Goal: Contribute content: Contribute content

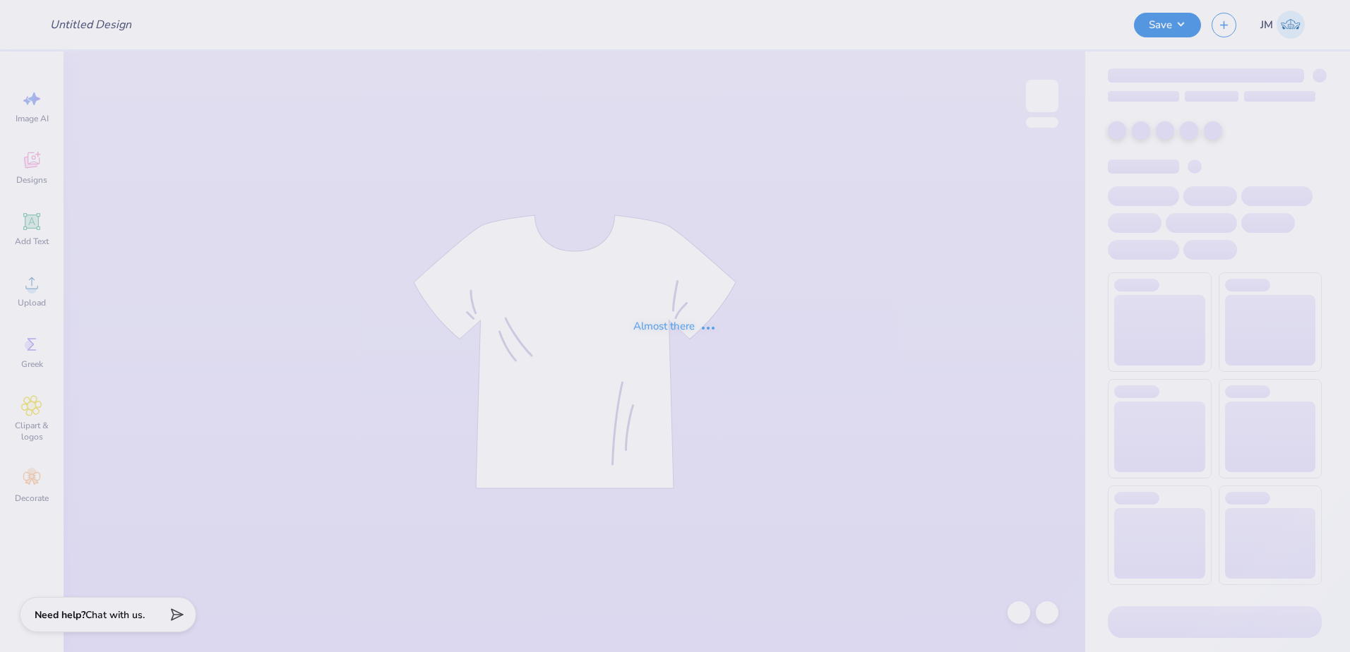
type input "Homecoming Shirts for TTO"
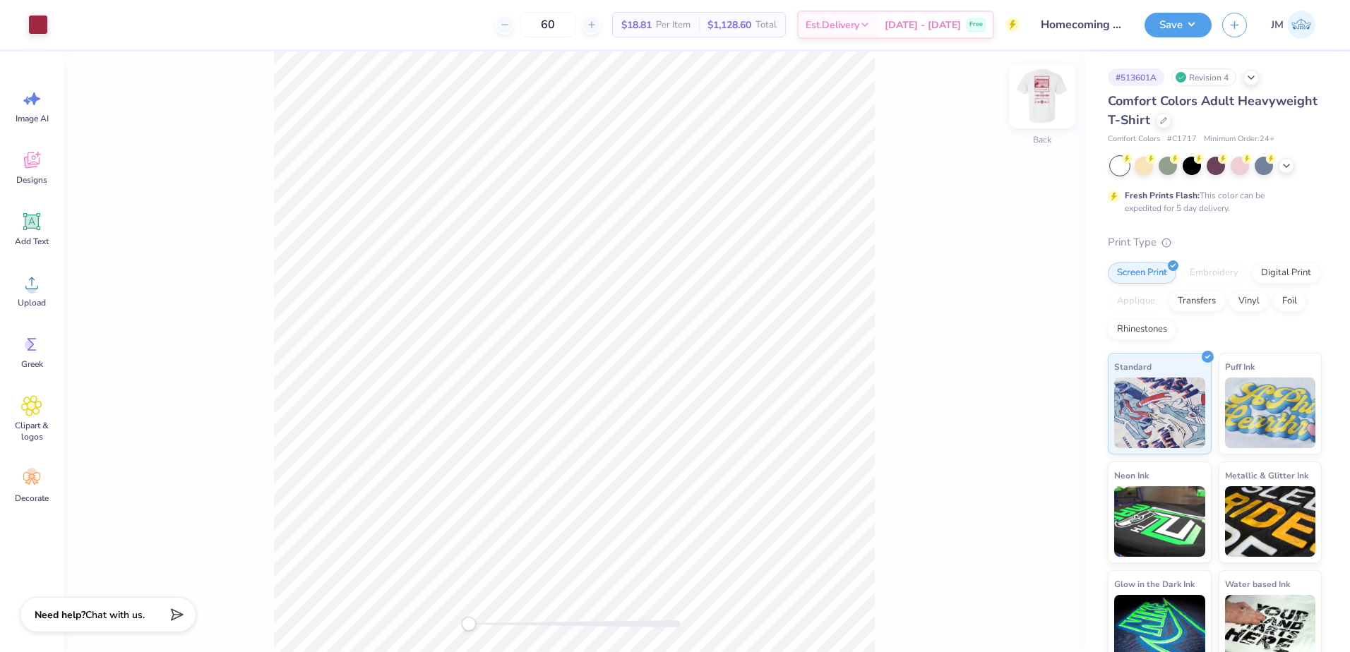
click at [1053, 101] on img at bounding box center [1042, 96] width 56 height 56
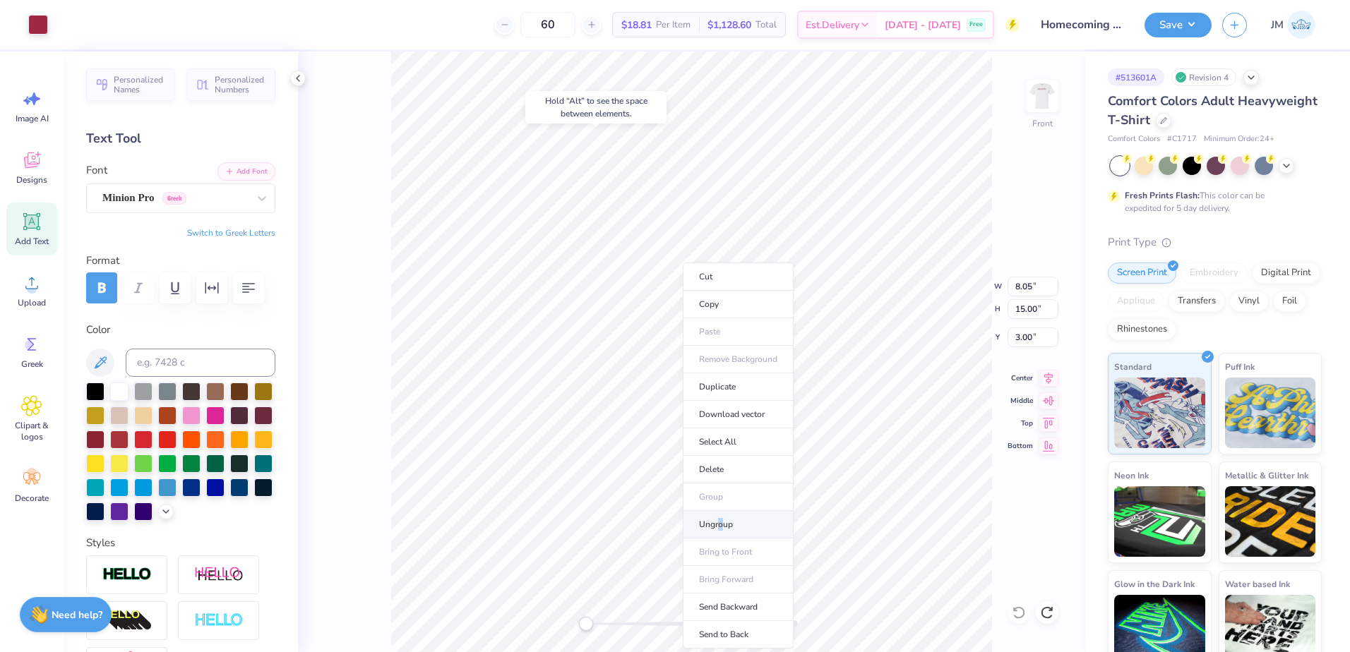
click at [721, 526] on li "Ungroup" at bounding box center [738, 525] width 111 height 28
type input "2.23"
type input "0.51"
type input "11.95"
click at [146, 202] on div "Minion Pro Greek" at bounding box center [175, 198] width 148 height 22
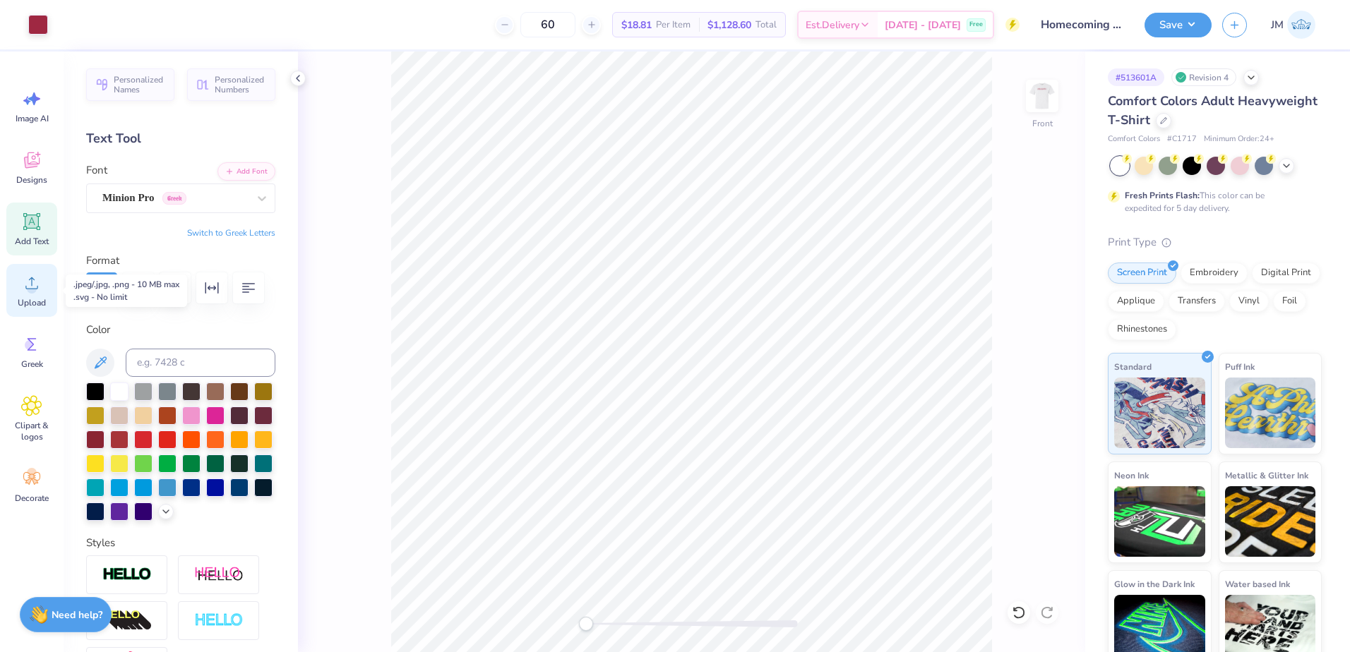
click at [28, 291] on circle at bounding box center [32, 289] width 10 height 10
click at [30, 296] on div "Upload" at bounding box center [31, 290] width 51 height 53
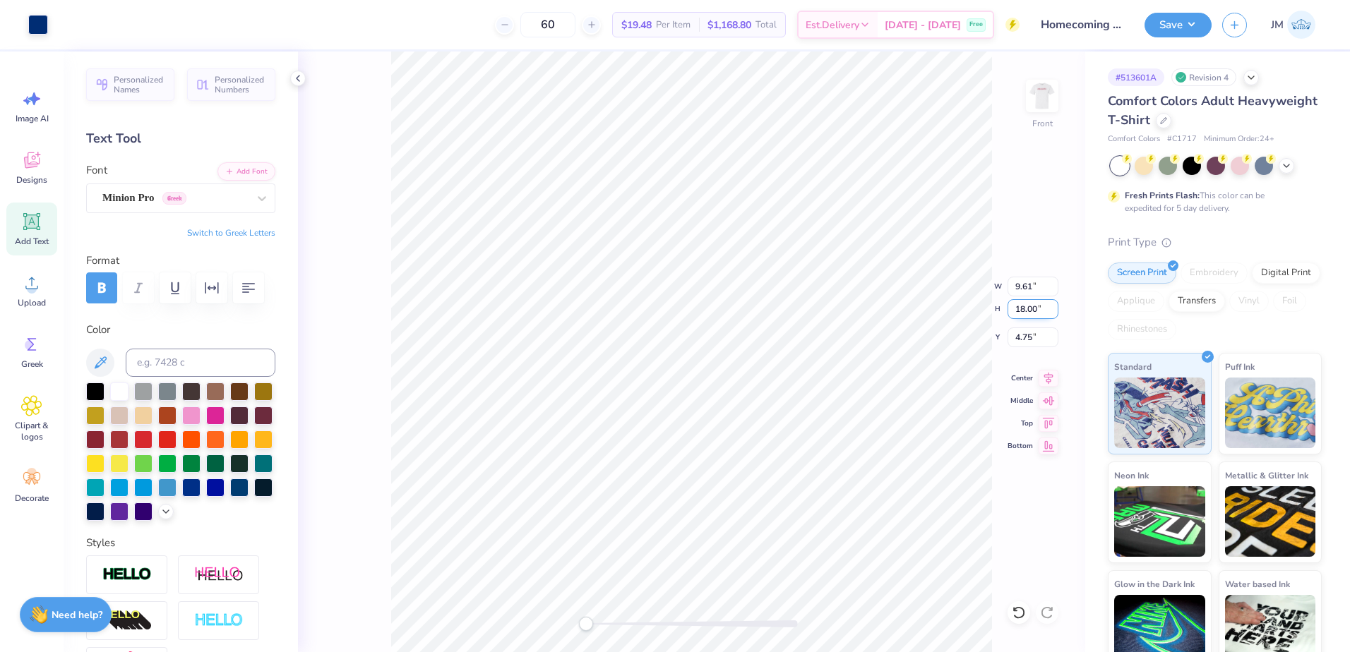
click at [1031, 306] on input "18.00" at bounding box center [1032, 309] width 51 height 20
type input "15"
type input "8.01"
type input "15.00"
click at [1024, 341] on input "6.25" at bounding box center [1032, 338] width 51 height 20
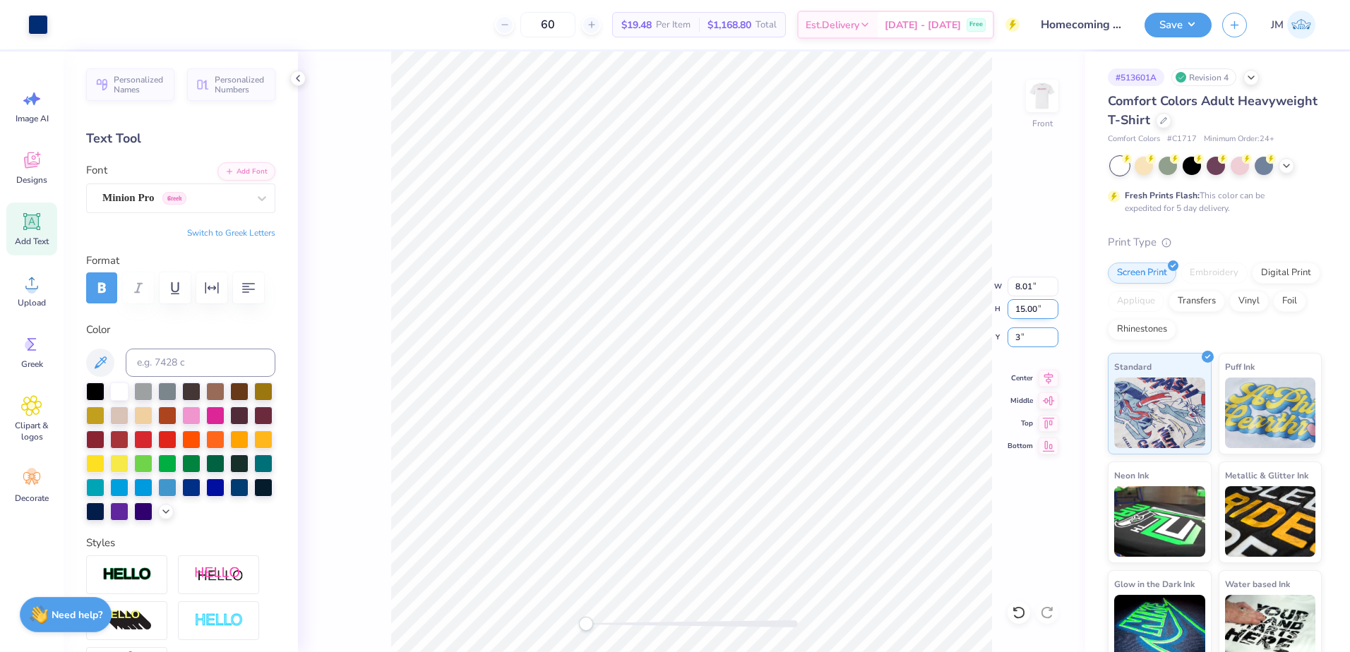
type input "3"
click at [1031, 307] on input "15.00" at bounding box center [1032, 309] width 51 height 20
click at [794, 634] on li "Send to Back" at bounding box center [792, 635] width 111 height 28
type input "8.01"
type input "15.00"
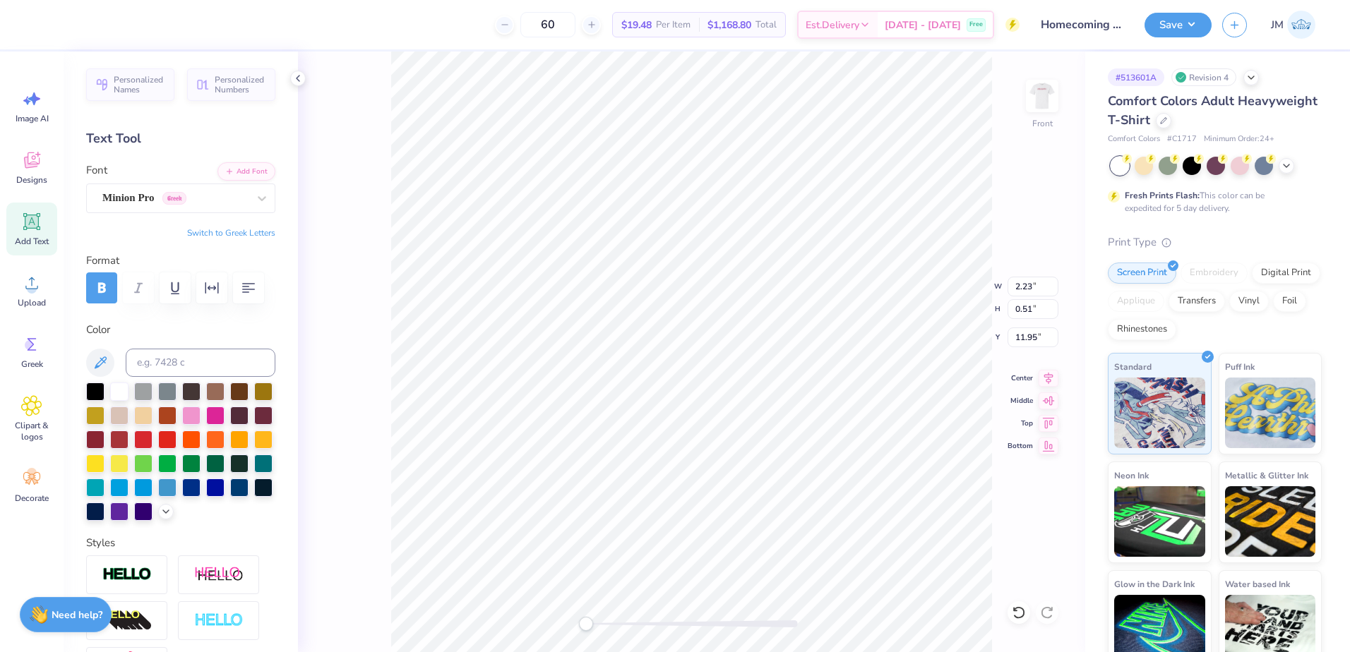
type input "3.00"
drag, startPoint x: 589, startPoint y: 623, endPoint x: 628, endPoint y: 617, distance: 40.0
click at [620, 622] on div "Accessibility label" at bounding box center [616, 624] width 14 height 14
type input "2.23"
type input "0.51"
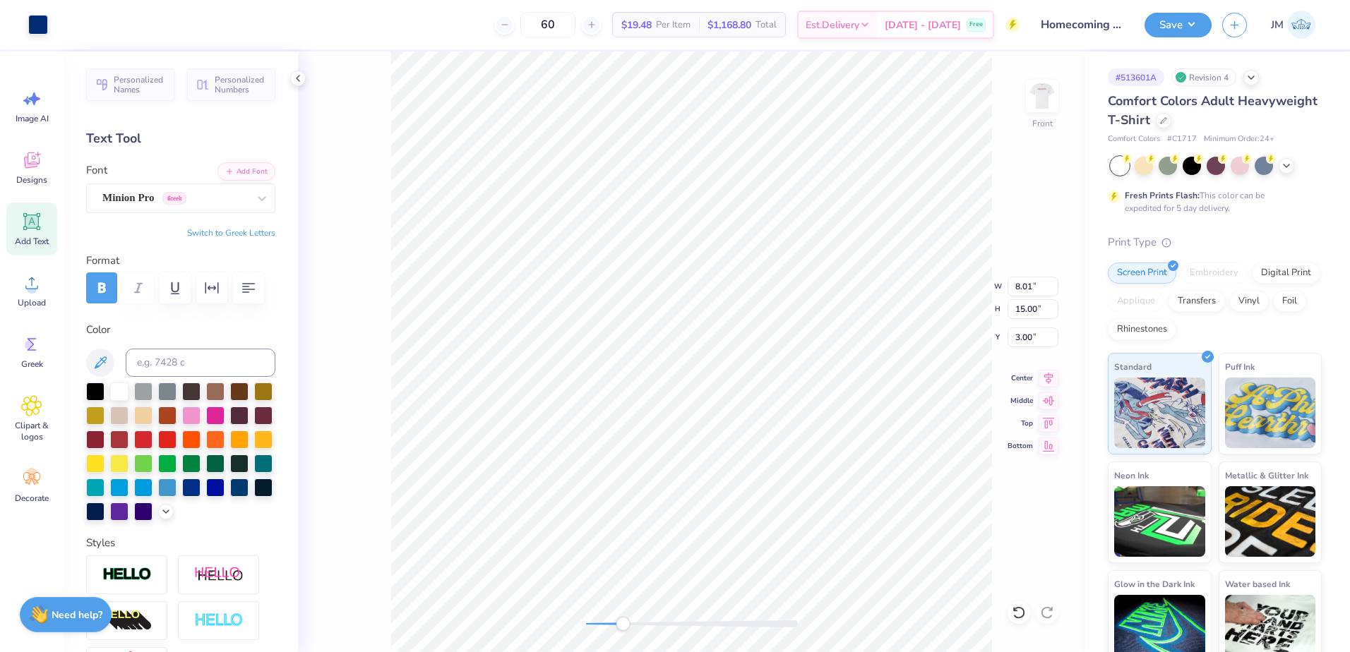
type input "11.95"
type input "8.01"
type input "15.00"
type input "3.00"
type input "2.23"
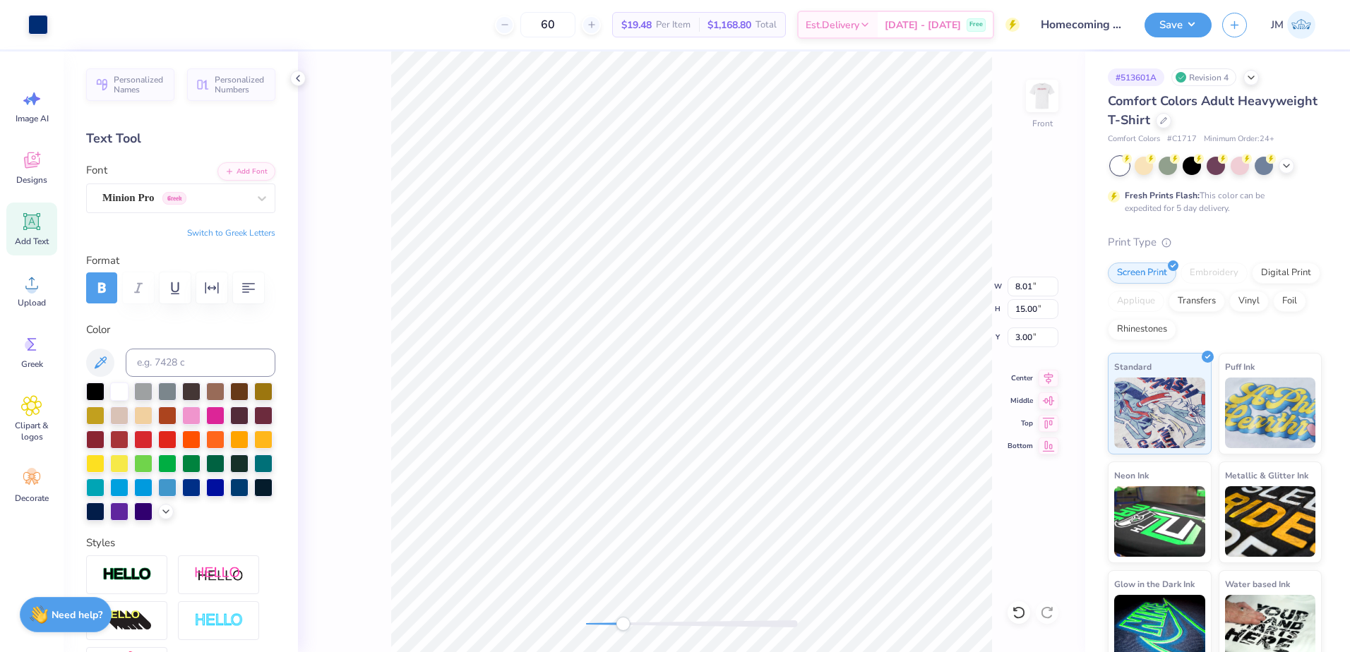
type input "0.51"
type input "11.99"
click at [196, 350] on div "Color" at bounding box center [180, 421] width 189 height 199
click at [199, 354] on input at bounding box center [201, 363] width 150 height 28
type input "288"
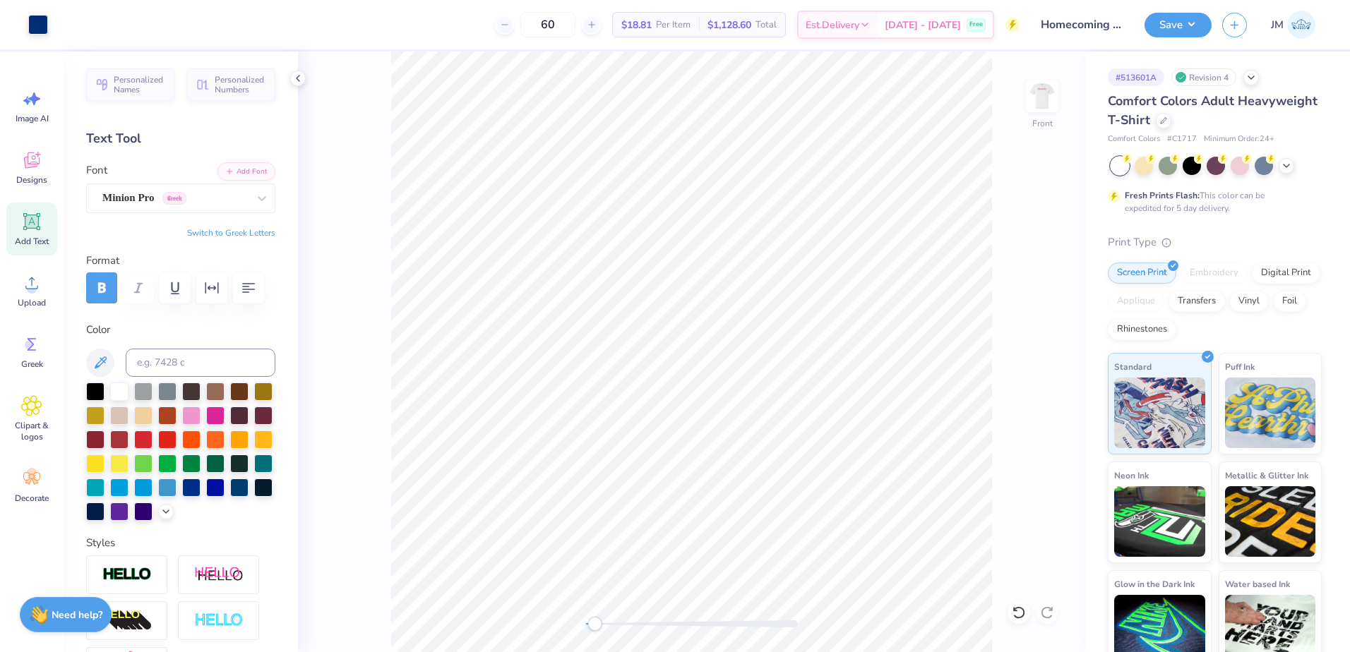
click at [583, 616] on div "Front" at bounding box center [691, 352] width 787 height 601
click at [1048, 377] on icon at bounding box center [1048, 377] width 9 height 12
type input "8.01"
type input "15.00"
type input "3.00"
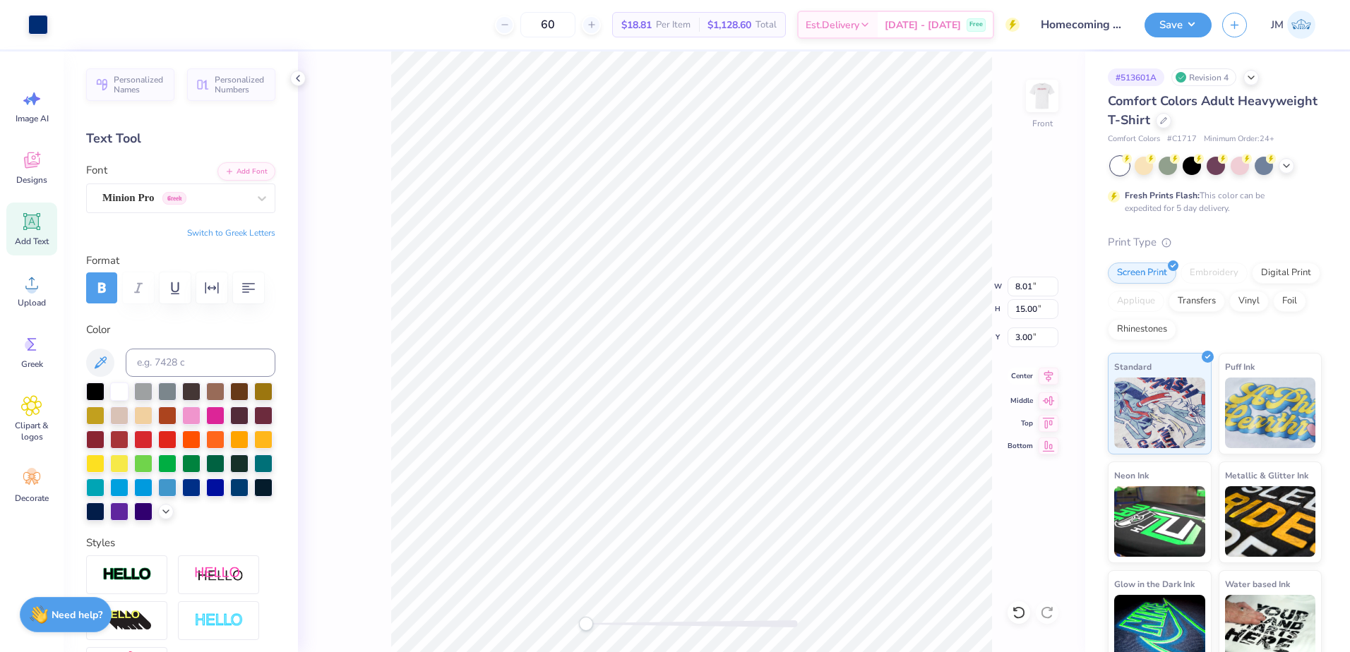
click at [1047, 376] on icon at bounding box center [1048, 377] width 9 height 12
click at [753, 471] on li "Group" at bounding box center [757, 474] width 111 height 28
click at [1041, 107] on img at bounding box center [1042, 96] width 56 height 56
click at [1027, 87] on img at bounding box center [1042, 96] width 56 height 56
type input "9.58"
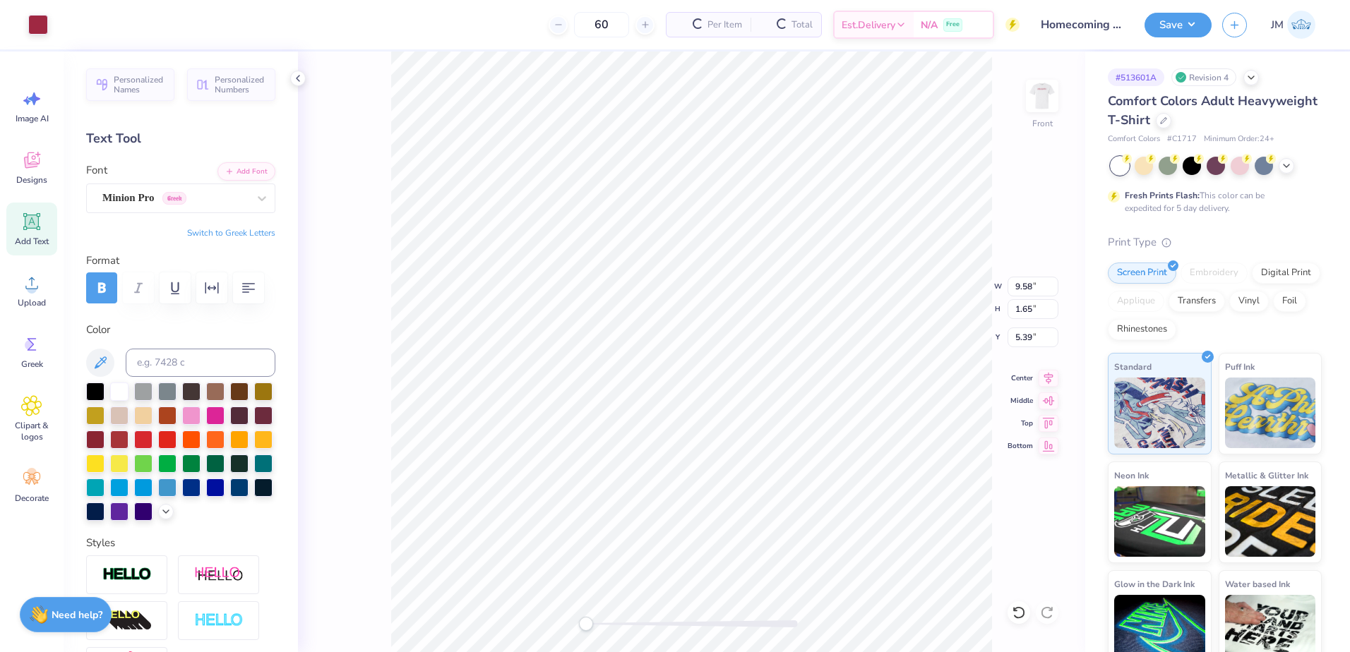
type input "1.65"
type input "5.39"
type input "8.01"
type input "15.00"
type input "3.00"
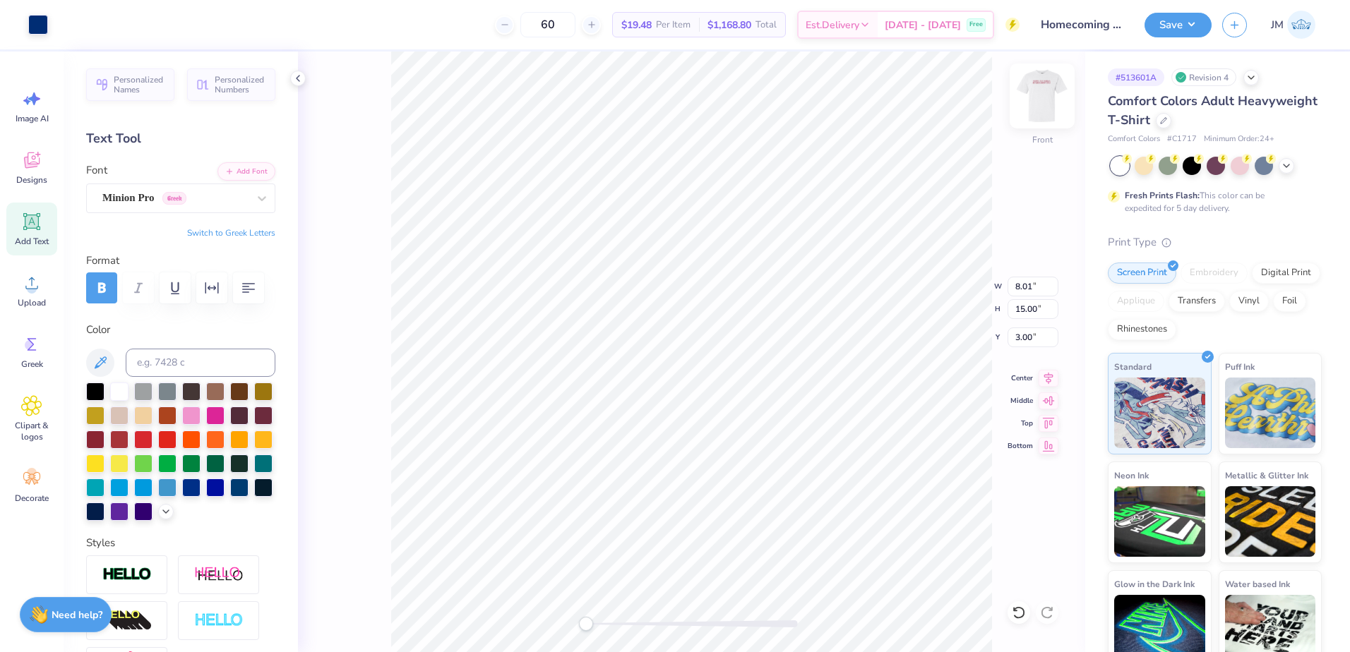
click at [1054, 95] on img at bounding box center [1042, 96] width 56 height 56
click at [170, 363] on input at bounding box center [201, 363] width 150 height 28
type input "288"
type input "C"
type input "288"
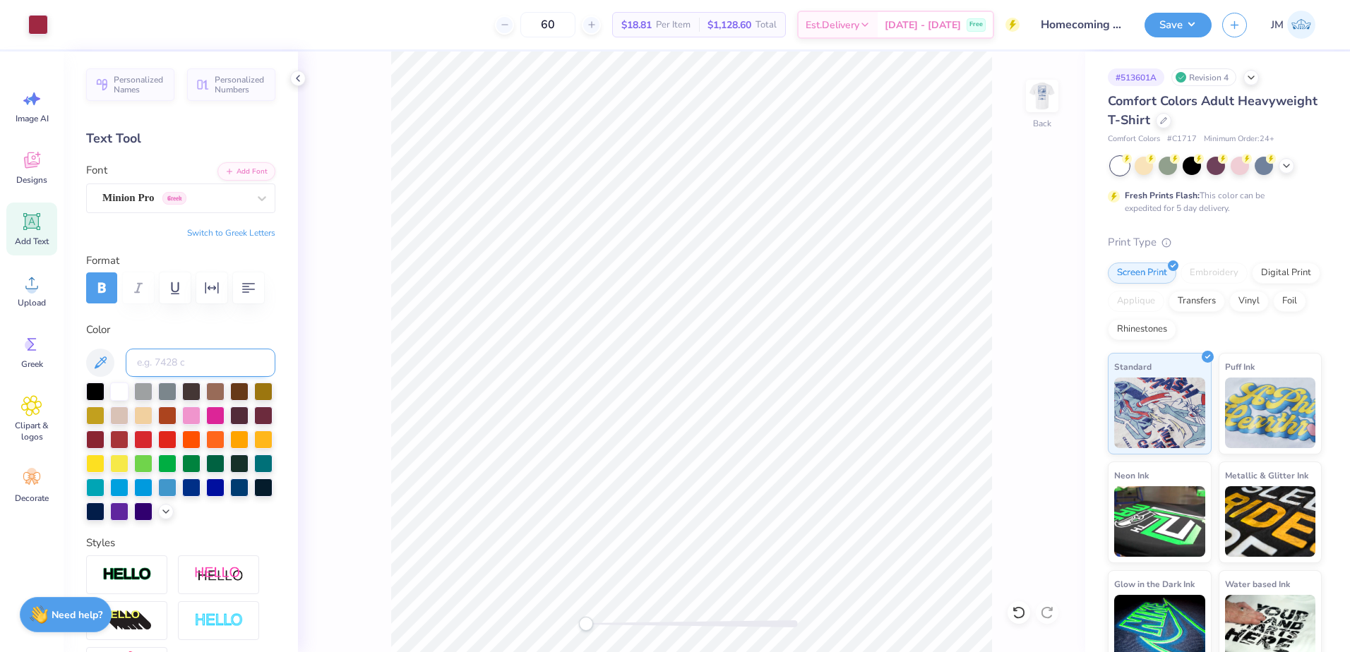
click at [153, 361] on input at bounding box center [201, 363] width 150 height 28
click at [189, 366] on input at bounding box center [201, 363] width 150 height 28
type input "288"
click at [200, 360] on input at bounding box center [201, 363] width 150 height 28
type input "288"
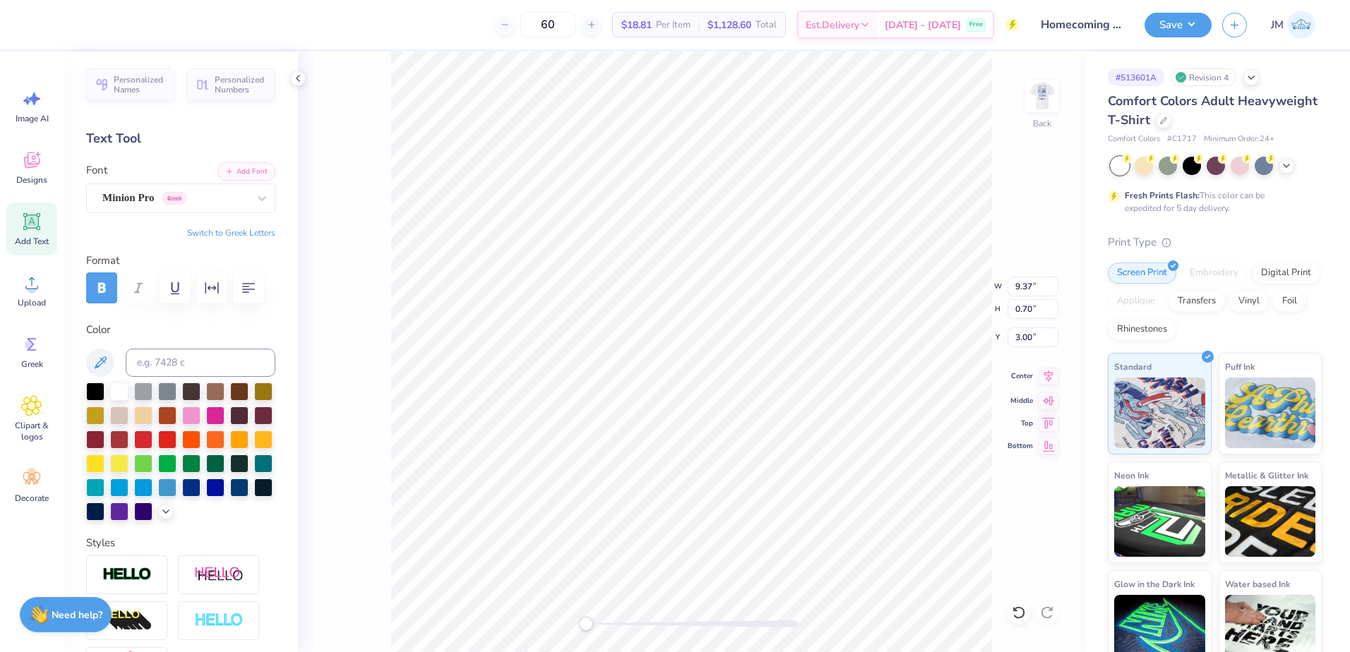
click at [1046, 371] on icon at bounding box center [1048, 376] width 20 height 17
click at [1044, 373] on icon at bounding box center [1048, 376] width 20 height 17
click at [767, 421] on li "Group" at bounding box center [771, 428] width 111 height 28
click at [1053, 378] on icon at bounding box center [1048, 376] width 20 height 17
click at [1038, 95] on img at bounding box center [1042, 96] width 56 height 56
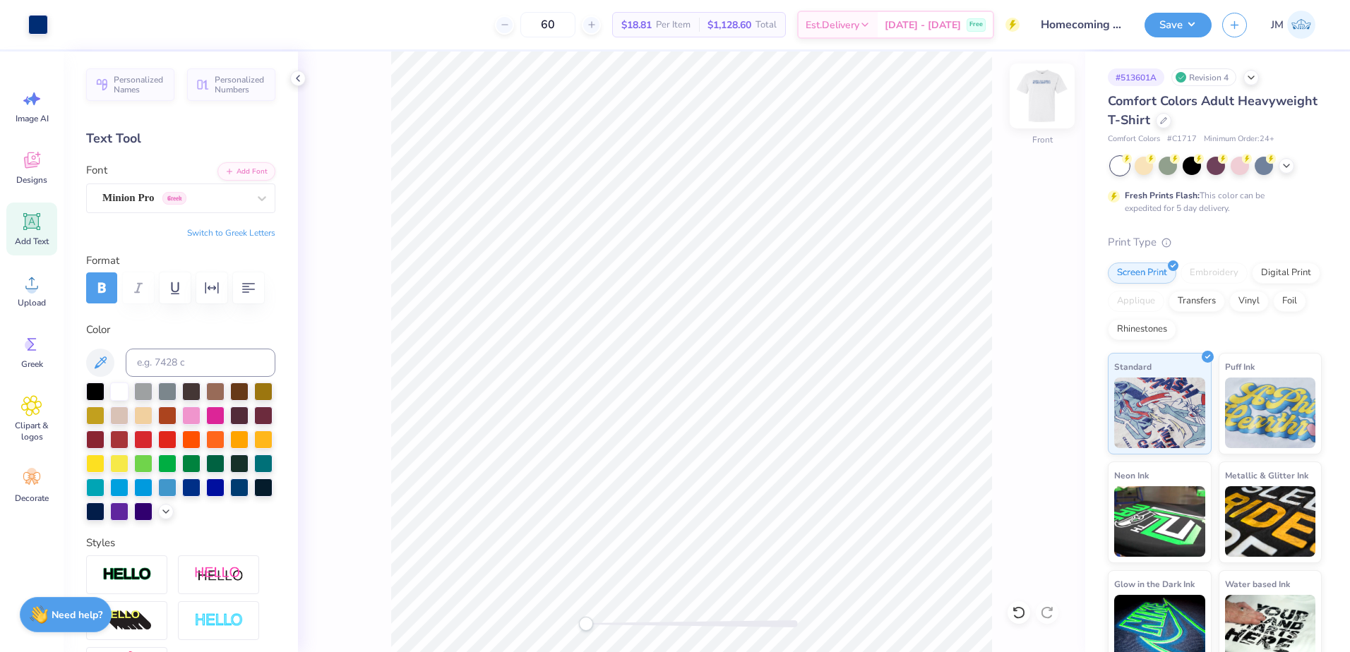
click at [1036, 97] on img at bounding box center [1042, 96] width 56 height 56
click at [1055, 96] on img at bounding box center [1042, 96] width 56 height 56
click at [1044, 94] on img at bounding box center [1042, 96] width 56 height 56
click at [1038, 96] on img at bounding box center [1042, 96] width 56 height 56
click at [1172, 20] on button "Save" at bounding box center [1177, 23] width 67 height 25
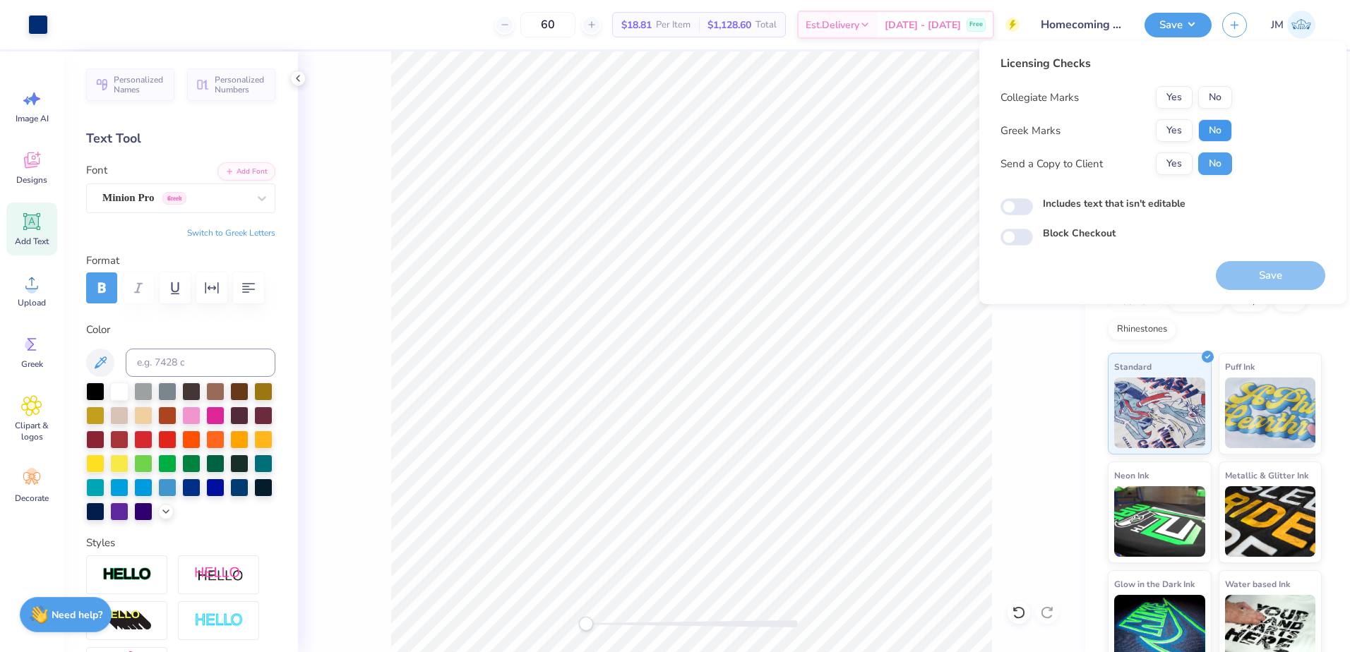
click at [1221, 125] on button "No" at bounding box center [1215, 130] width 34 height 23
click at [1216, 96] on button "No" at bounding box center [1215, 97] width 34 height 23
click at [1266, 280] on button "Save" at bounding box center [1270, 275] width 109 height 29
